Goal: Task Accomplishment & Management: Manage account settings

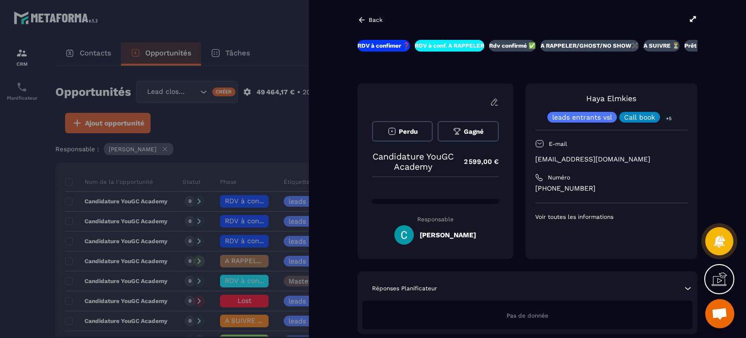
scroll to position [194, 0]
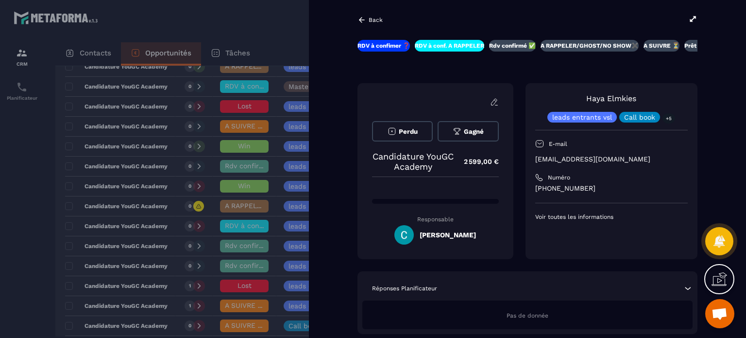
drag, startPoint x: 536, startPoint y: 159, endPoint x: 669, endPoint y: 155, distance: 132.7
click at [669, 155] on div "Haya Elmkies leads entrants vsl Call book +5 E-mail [EMAIL_ADDRESS][DOMAIN_NAME…" at bounding box center [612, 171] width 172 height 176
copy p "[EMAIL_ADDRESS][DOMAIN_NAME]"
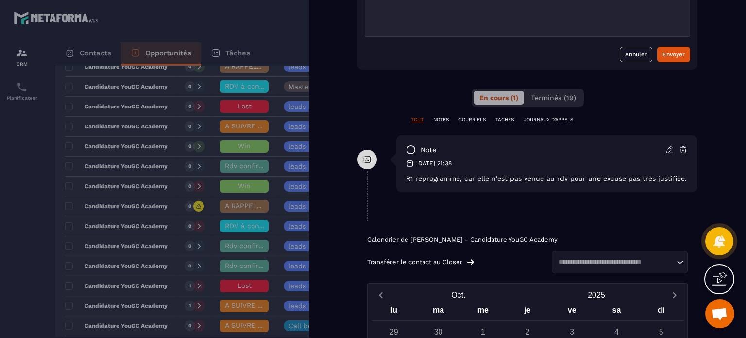
scroll to position [437, 0]
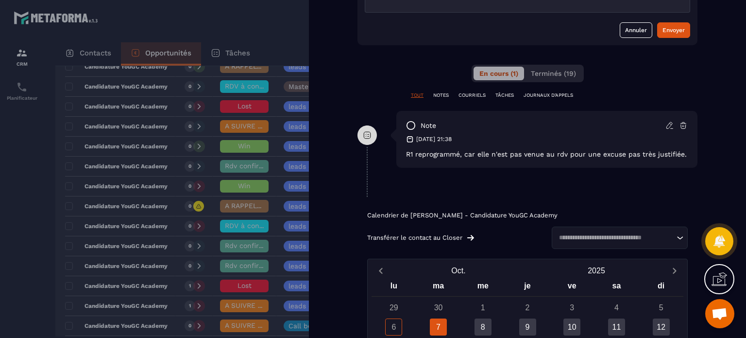
click at [682, 124] on icon at bounding box center [683, 125] width 9 height 9
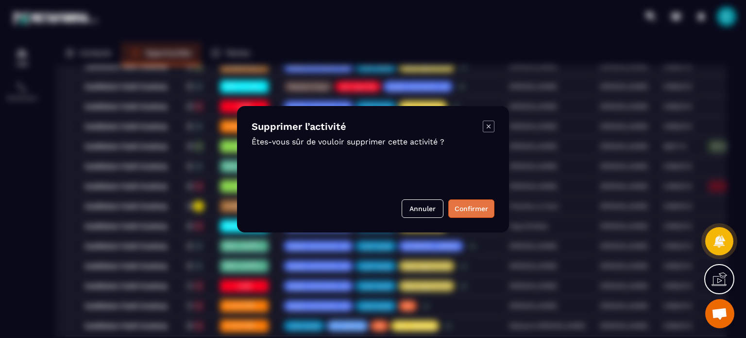
click at [468, 213] on button "Confirmer" at bounding box center [471, 208] width 46 height 18
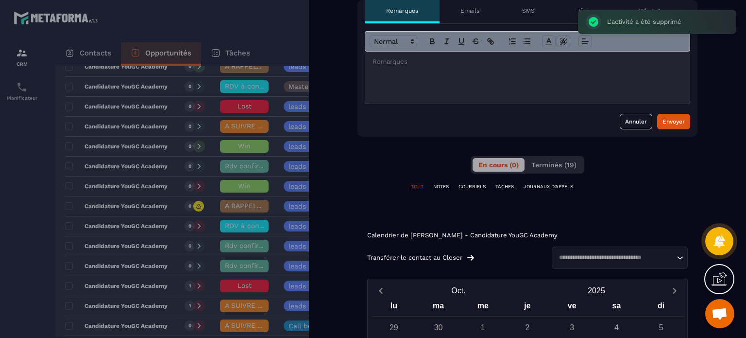
scroll to position [340, 0]
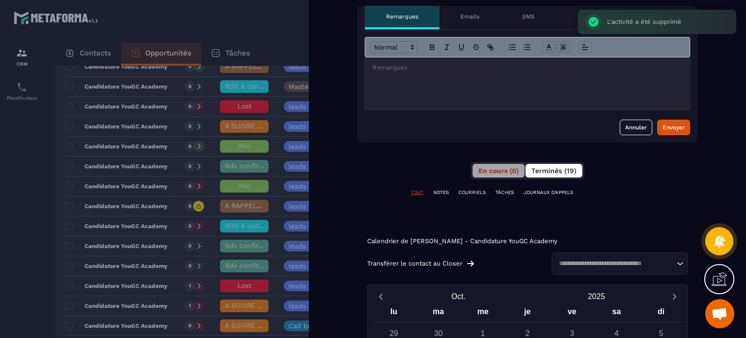
click at [543, 168] on span "Terminés (19)" at bounding box center [553, 171] width 45 height 8
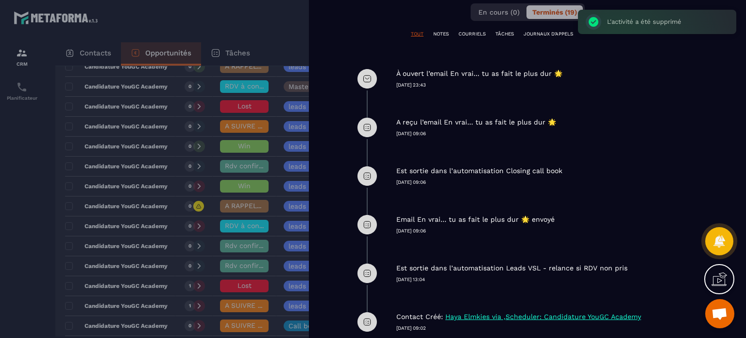
scroll to position [577, 0]
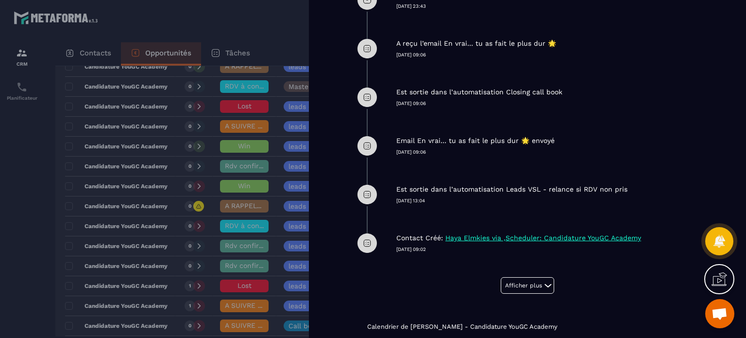
click at [222, 111] on div at bounding box center [373, 169] width 746 height 338
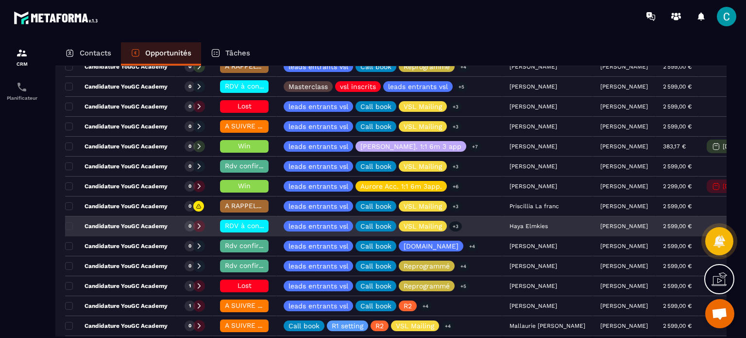
click at [241, 223] on span "RDV à conf. A RAPPELER" at bounding box center [266, 225] width 82 height 8
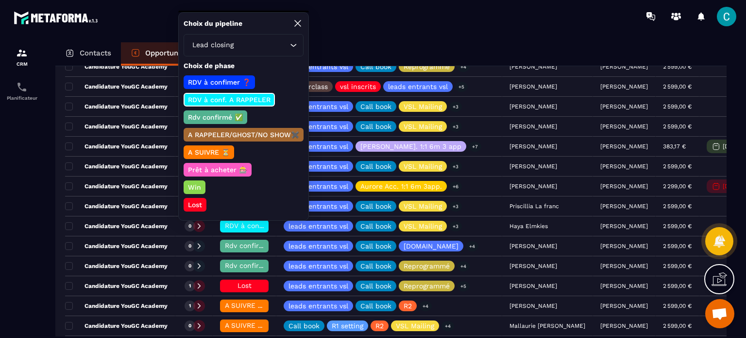
click at [226, 112] on p "Rdv confirmé ✅" at bounding box center [216, 117] width 58 height 10
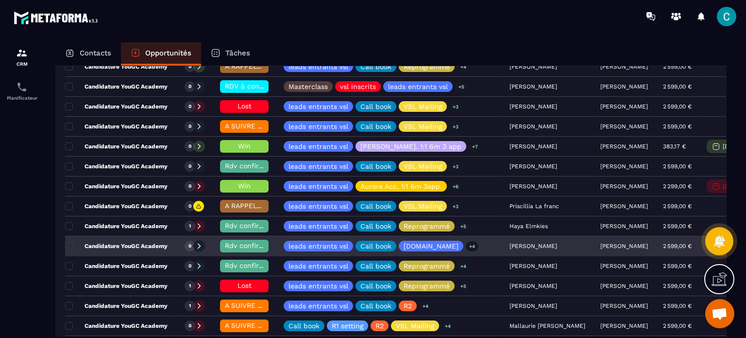
click at [255, 243] on span "Rdv confirmé ✅" at bounding box center [252, 245] width 55 height 8
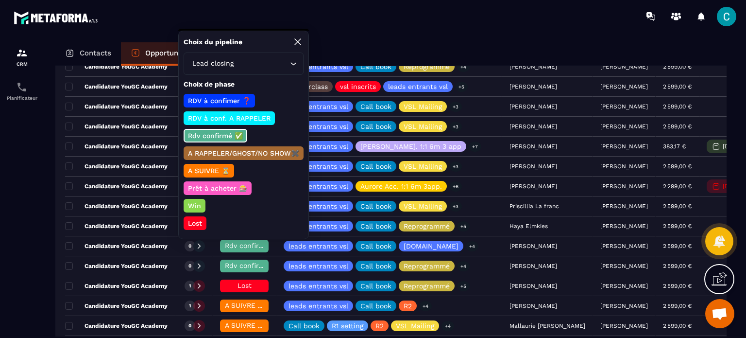
click at [237, 119] on p "RDV à conf. A RAPPELER" at bounding box center [229, 118] width 85 height 10
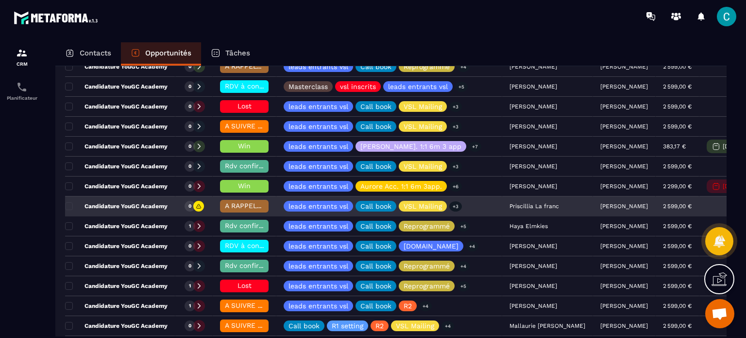
click at [510, 207] on div "Priscillia La franc" at bounding box center [547, 206] width 91 height 19
